Goal: Check status: Check status

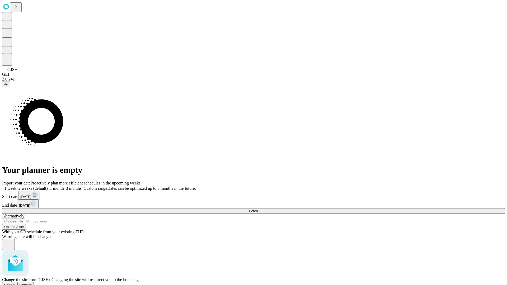
click at [32, 283] on span "Confirm" at bounding box center [26, 285] width 12 height 4
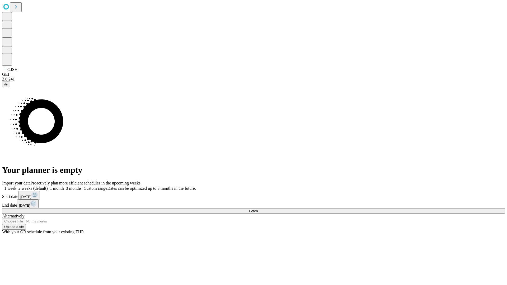
click at [16, 186] on label "1 week" at bounding box center [9, 188] width 14 height 4
click at [258, 209] on span "Fetch" at bounding box center [253, 211] width 9 height 4
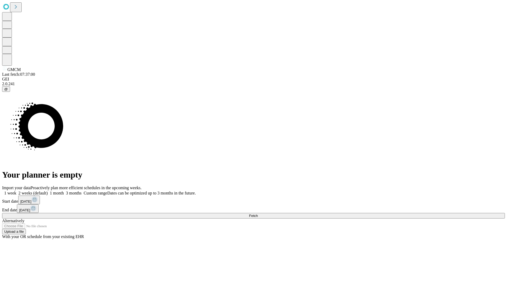
click at [16, 191] on label "1 week" at bounding box center [9, 193] width 14 height 4
click at [258, 214] on span "Fetch" at bounding box center [253, 216] width 9 height 4
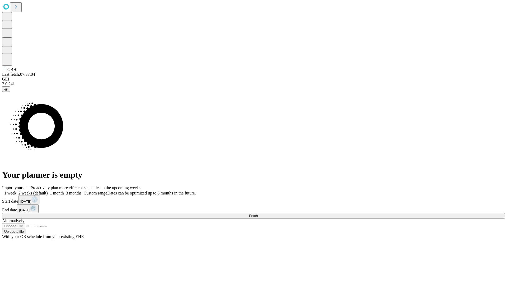
click at [16, 191] on label "1 week" at bounding box center [9, 193] width 14 height 4
click at [258, 214] on span "Fetch" at bounding box center [253, 216] width 9 height 4
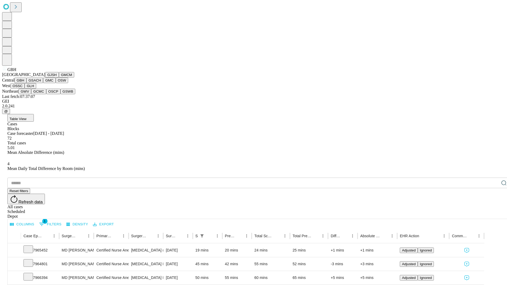
click at [41, 83] on button "GSACH" at bounding box center [34, 81] width 17 height 6
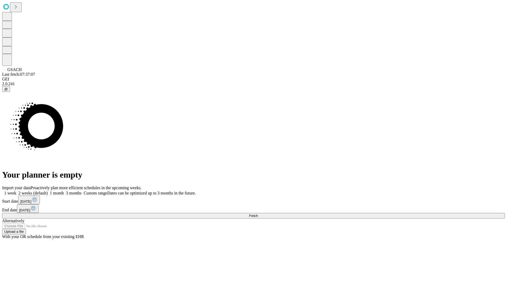
click at [16, 191] on label "1 week" at bounding box center [9, 193] width 14 height 4
click at [258, 214] on span "Fetch" at bounding box center [253, 216] width 9 height 4
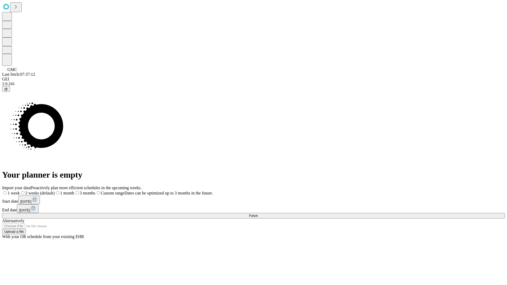
click at [20, 191] on label "1 week" at bounding box center [11, 193] width 18 height 4
click at [258, 214] on span "Fetch" at bounding box center [253, 216] width 9 height 4
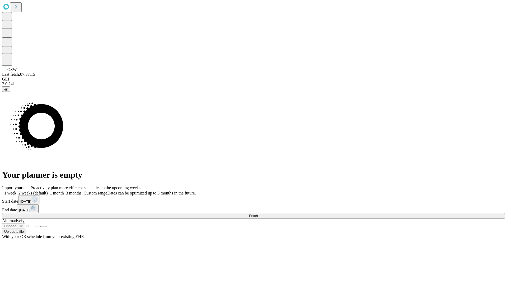
click at [16, 191] on label "1 week" at bounding box center [9, 193] width 14 height 4
click at [258, 214] on span "Fetch" at bounding box center [253, 216] width 9 height 4
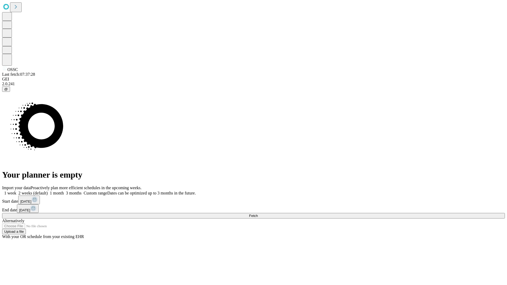
click at [258, 214] on span "Fetch" at bounding box center [253, 216] width 9 height 4
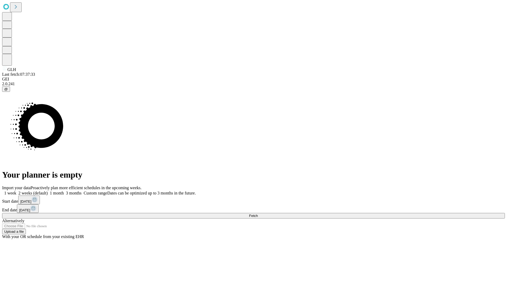
click at [16, 191] on label "1 week" at bounding box center [9, 193] width 14 height 4
click at [258, 214] on span "Fetch" at bounding box center [253, 216] width 9 height 4
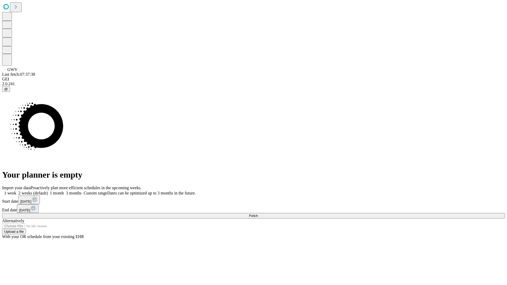
click at [16, 191] on label "1 week" at bounding box center [9, 193] width 14 height 4
click at [258, 214] on span "Fetch" at bounding box center [253, 216] width 9 height 4
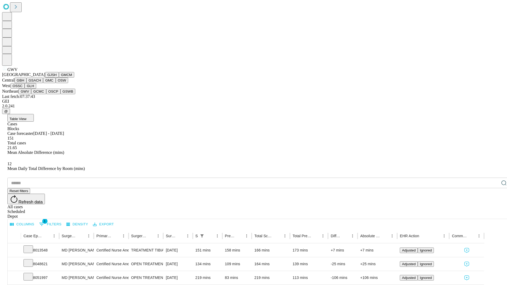
click at [41, 94] on button "GCMC" at bounding box center [38, 92] width 15 height 6
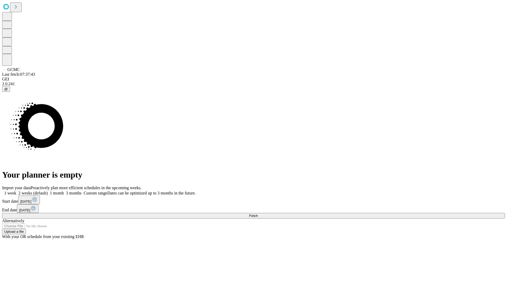
click at [16, 191] on label "1 week" at bounding box center [9, 193] width 14 height 4
click at [258, 214] on span "Fetch" at bounding box center [253, 216] width 9 height 4
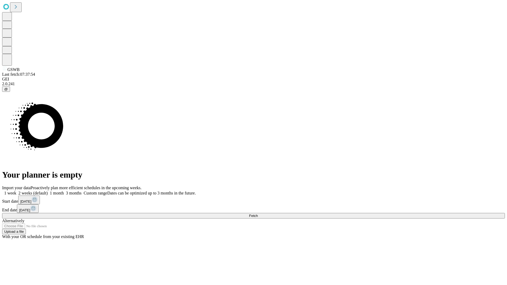
click at [16, 191] on label "1 week" at bounding box center [9, 193] width 14 height 4
click at [258, 214] on span "Fetch" at bounding box center [253, 216] width 9 height 4
